Goal: Check status: Check status

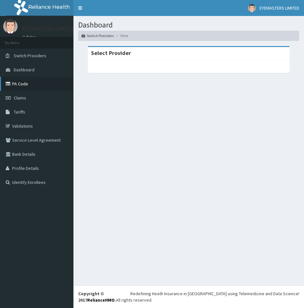
click at [31, 83] on link "PA Code" at bounding box center [36, 84] width 73 height 14
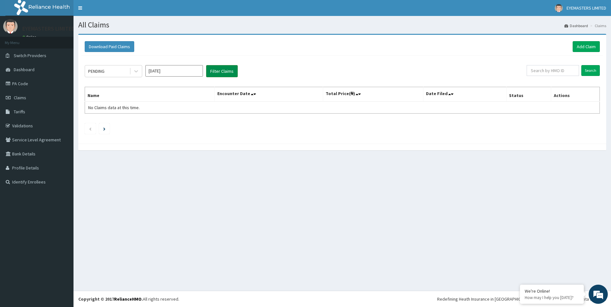
click at [227, 71] on button "Filter Claims" at bounding box center [222, 71] width 32 height 12
click at [225, 69] on button "Filter Claims" at bounding box center [222, 71] width 32 height 12
click at [561, 70] on input "text" at bounding box center [552, 70] width 52 height 11
paste input "AYS/10003/A"
type input "AYS/10003/A"
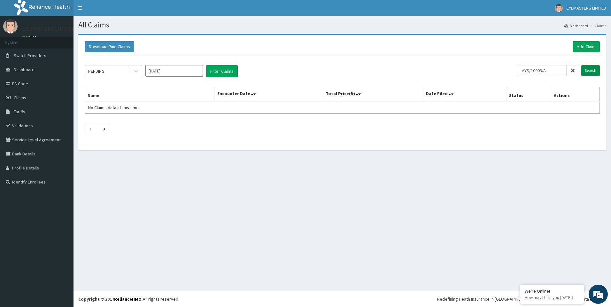
click at [589, 70] on input "Search" at bounding box center [590, 70] width 19 height 11
click at [25, 84] on link "PA Code" at bounding box center [36, 84] width 73 height 14
